Goal: Obtain resource: Obtain resource

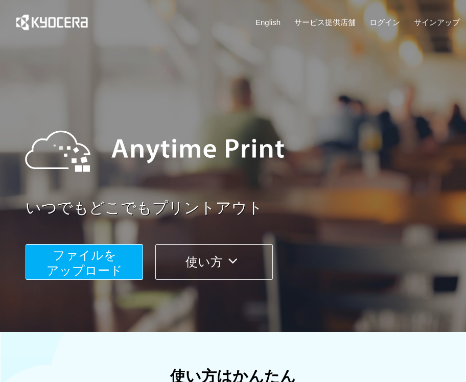
click at [106, 259] on span "ファイルを ​​アップロード" at bounding box center [84, 262] width 76 height 29
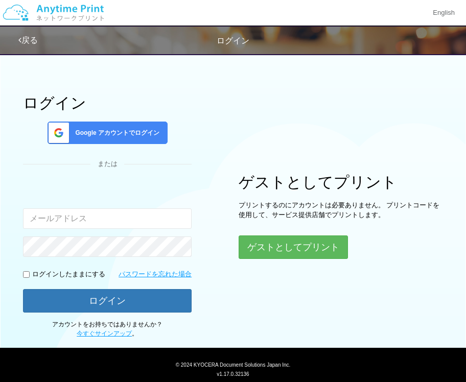
click at [115, 212] on input "email" at bounding box center [107, 218] width 169 height 20
click at [263, 244] on button "ゲストとしてプリント" at bounding box center [293, 247] width 108 height 22
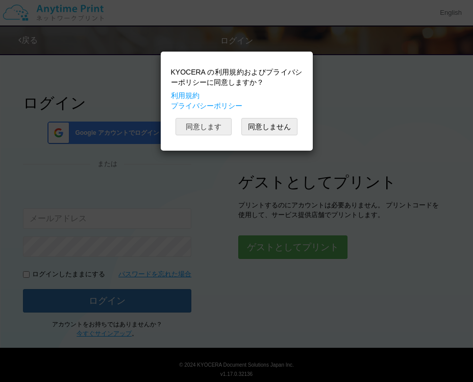
click at [201, 124] on button "同意します" at bounding box center [204, 126] width 56 height 17
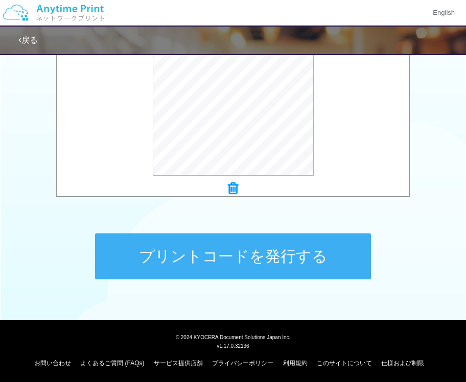
scroll to position [395, 0]
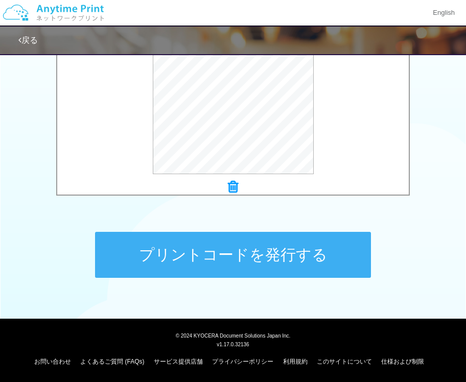
click at [252, 268] on button "プリントコードを発行する" at bounding box center [233, 255] width 276 height 46
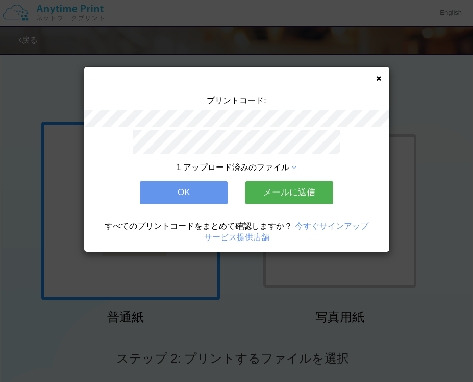
click at [174, 200] on div "1 アップロード済みのファイル OK メールに送信 すべてのプリントコードをまとめて確認しますか？ 今すぐサインアップ サービス提供店舗" at bounding box center [236, 191] width 305 height 122
click at [192, 190] on button "OK" at bounding box center [184, 192] width 88 height 22
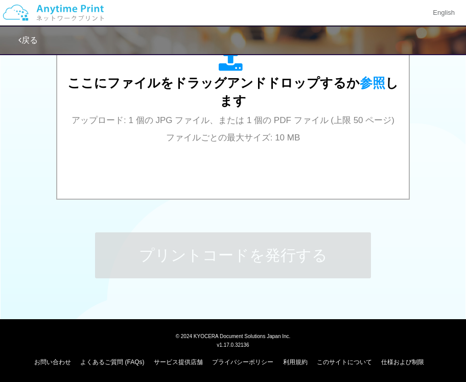
scroll to position [395, 0]
